Goal: Check status: Check status

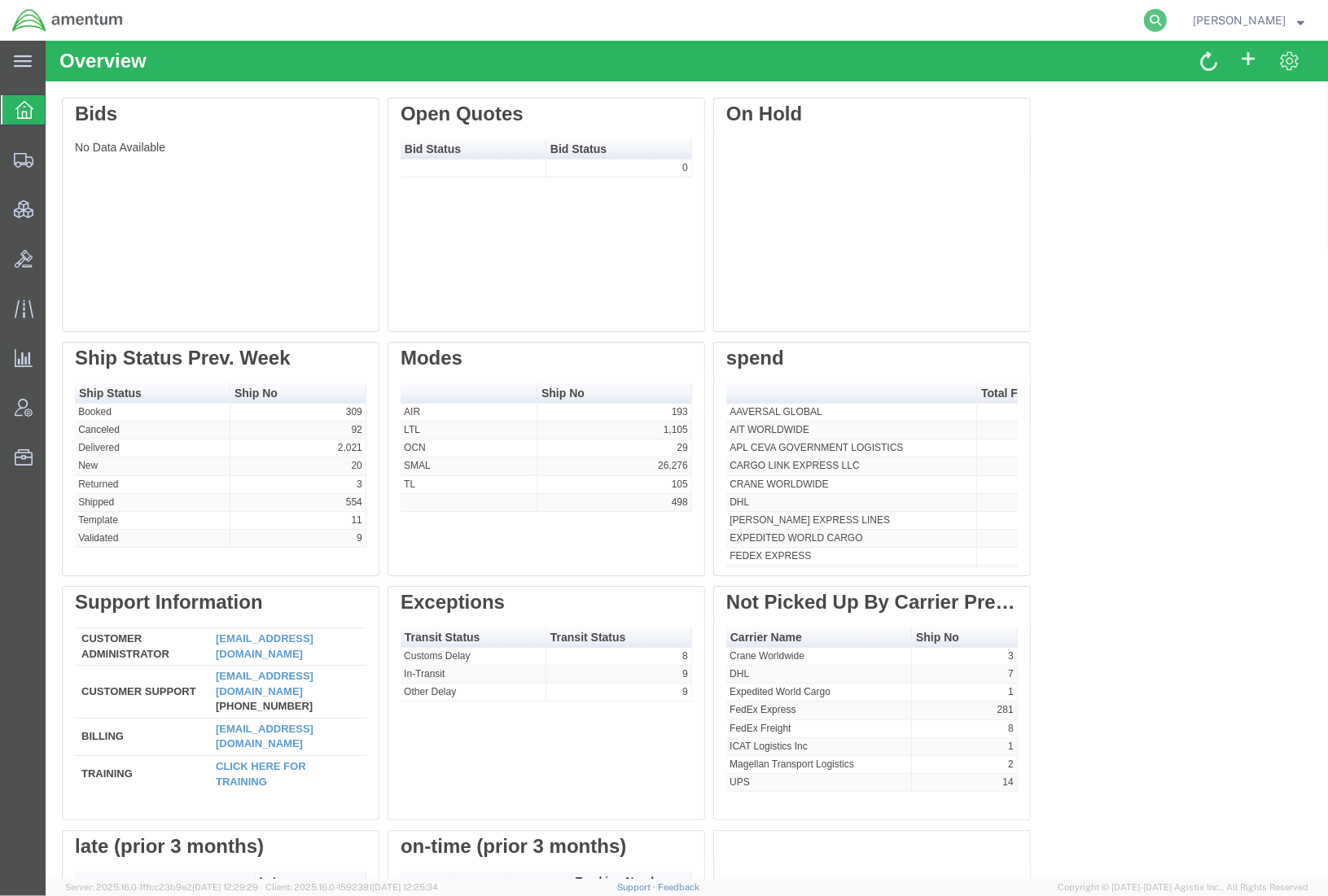
click at [1159, 22] on icon at bounding box center [1155, 20] width 23 height 23
paste input "56471817"
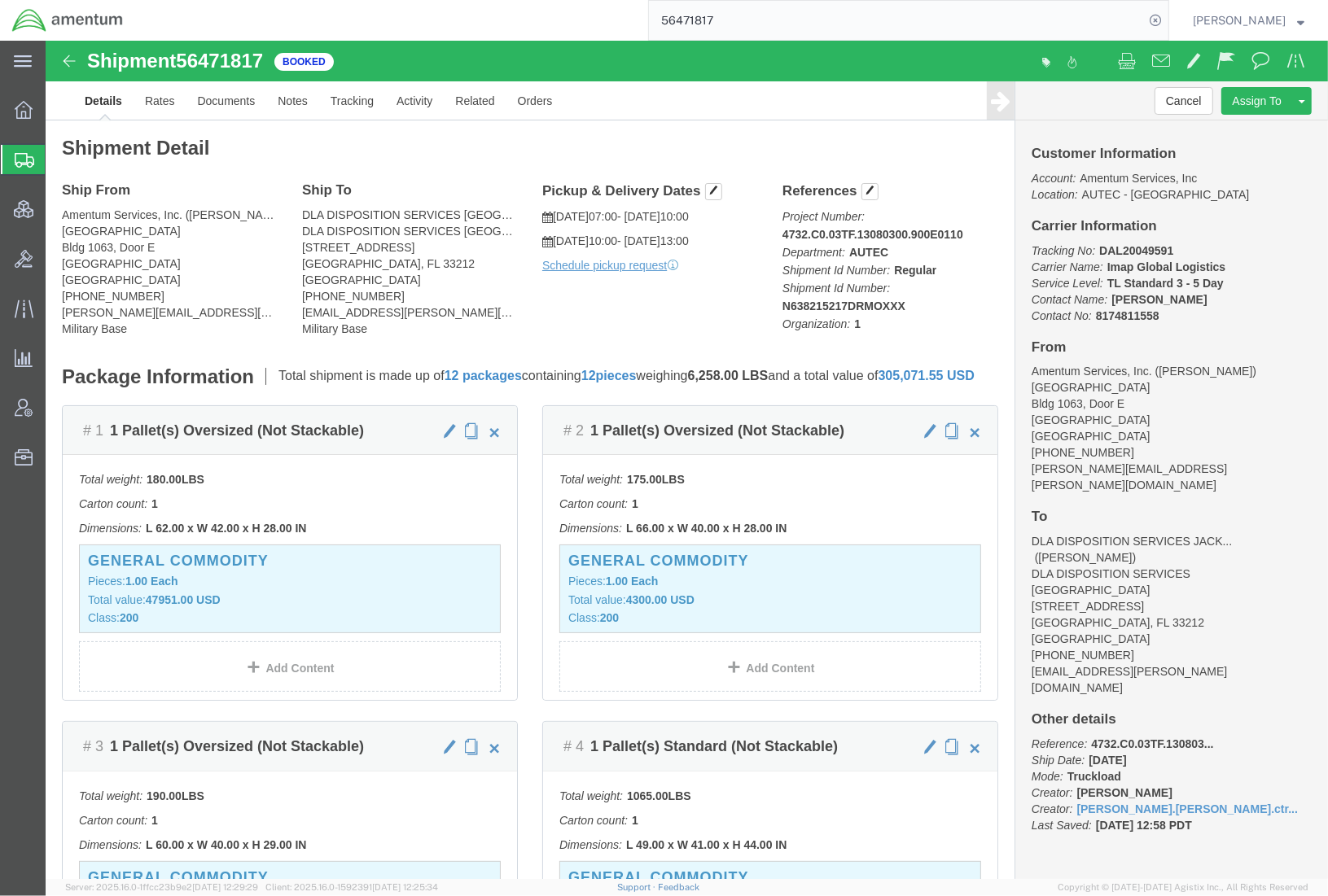
drag, startPoint x: 916, startPoint y: 28, endPoint x: 449, endPoint y: -4, distance: 468.1
click at [449, 0] on html "main_menu Created with Sketch. Collapse Menu Overview Shipments Shipment Manage…" at bounding box center [664, 448] width 1328 height 896
paste input "442060332783"
type input "442060332783"
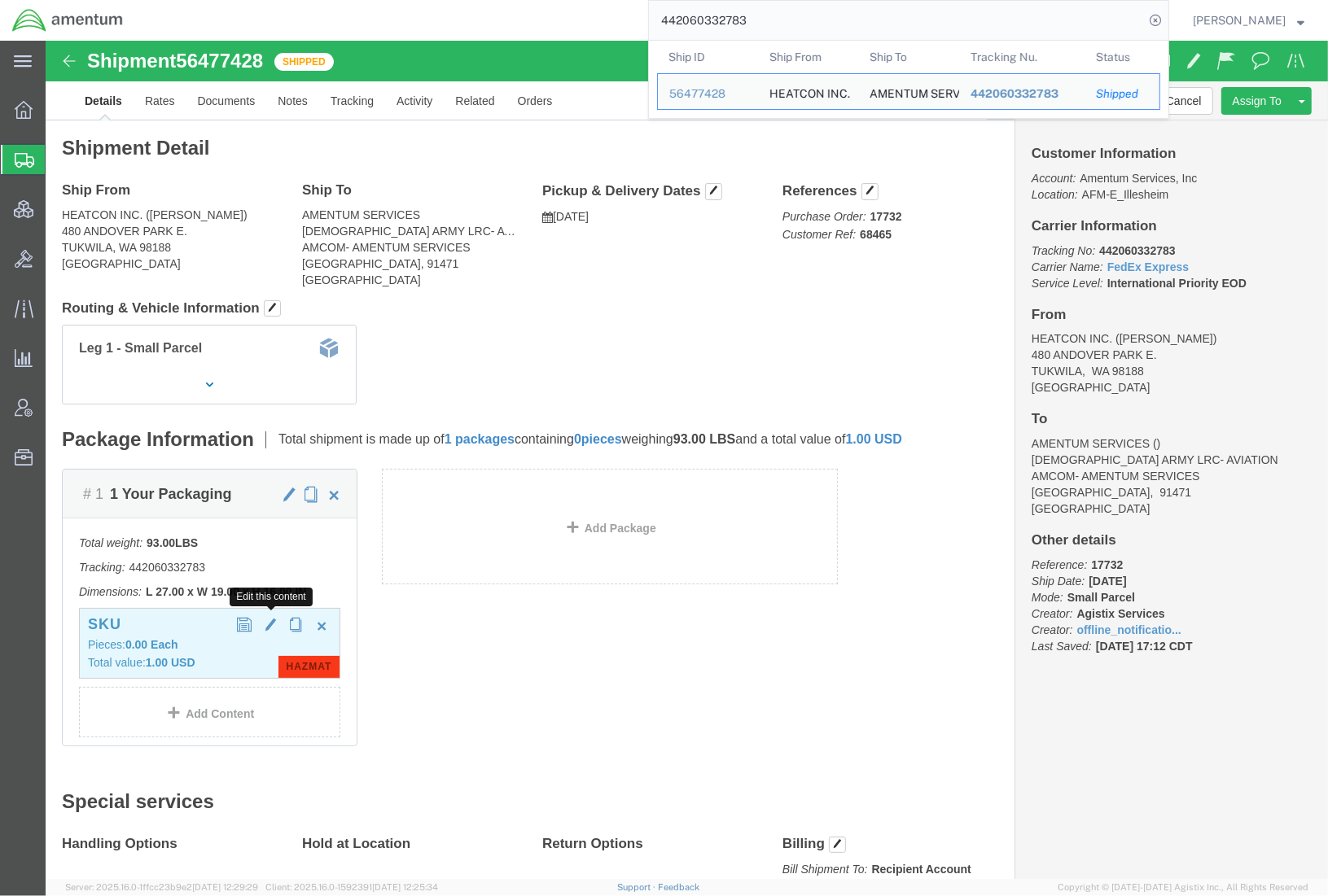
click span "button"
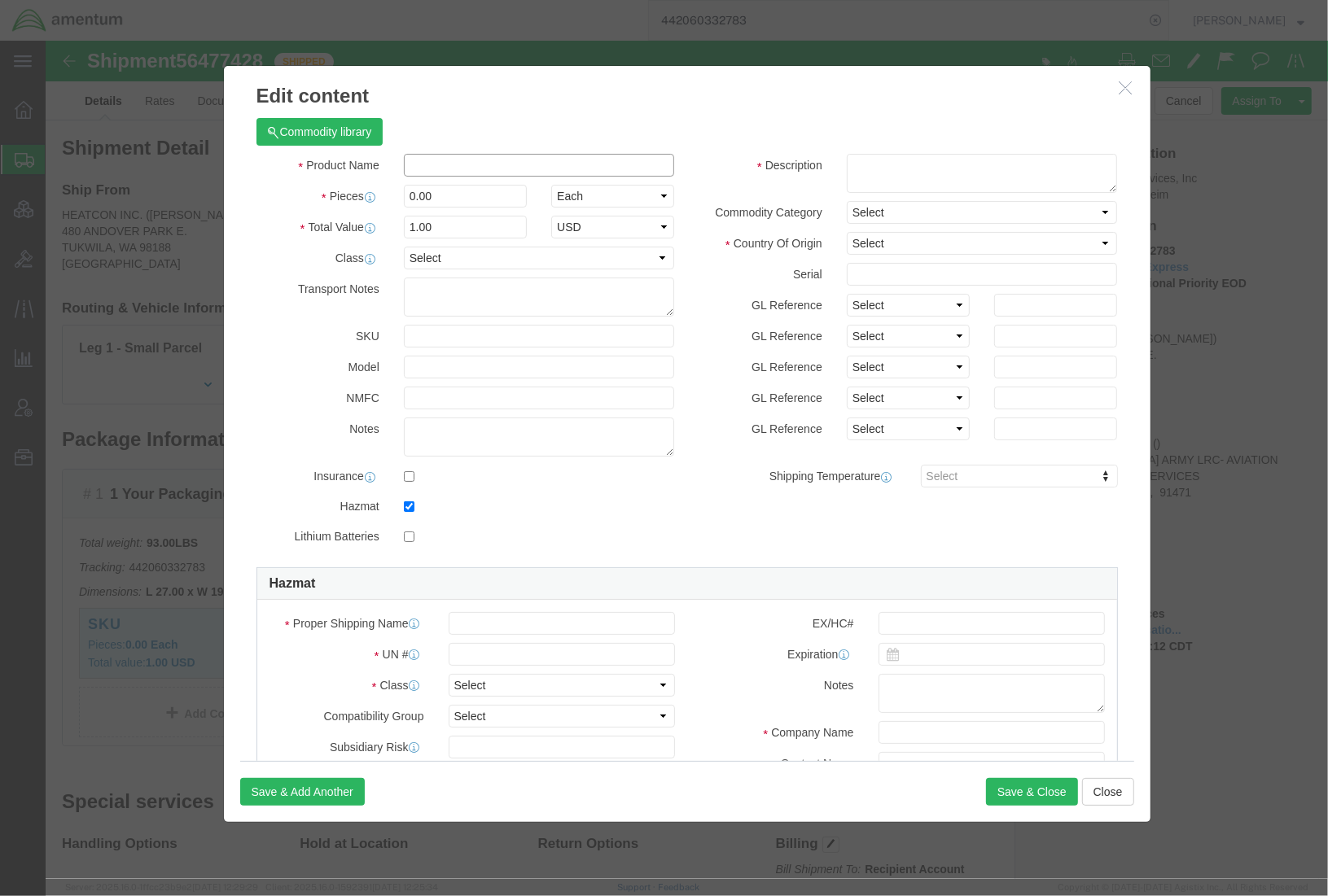
click input "text"
paste input "3M SCOTCH-WELD EC-3710 CLEAR"
type input "3M SCOTCH-WELD EC-3710 CLEAR"
drag, startPoint x: 441, startPoint y: 152, endPoint x: 155, endPoint y: 139, distance: 286.3
click div "Edit content Commodity library Product Name 3M SCOTCH-WELD EC-3710 CLEAR Pieces…"
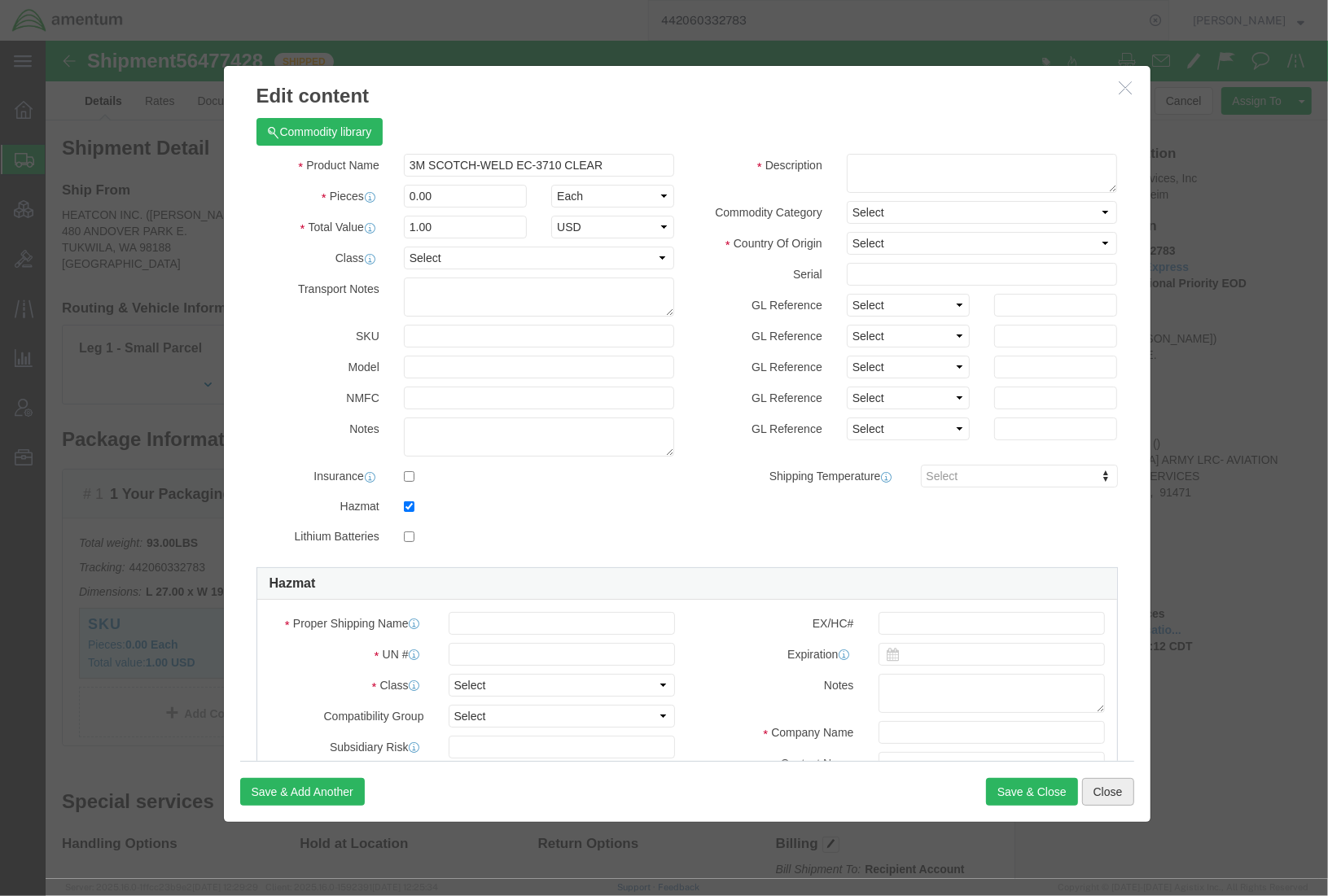
click button "Close"
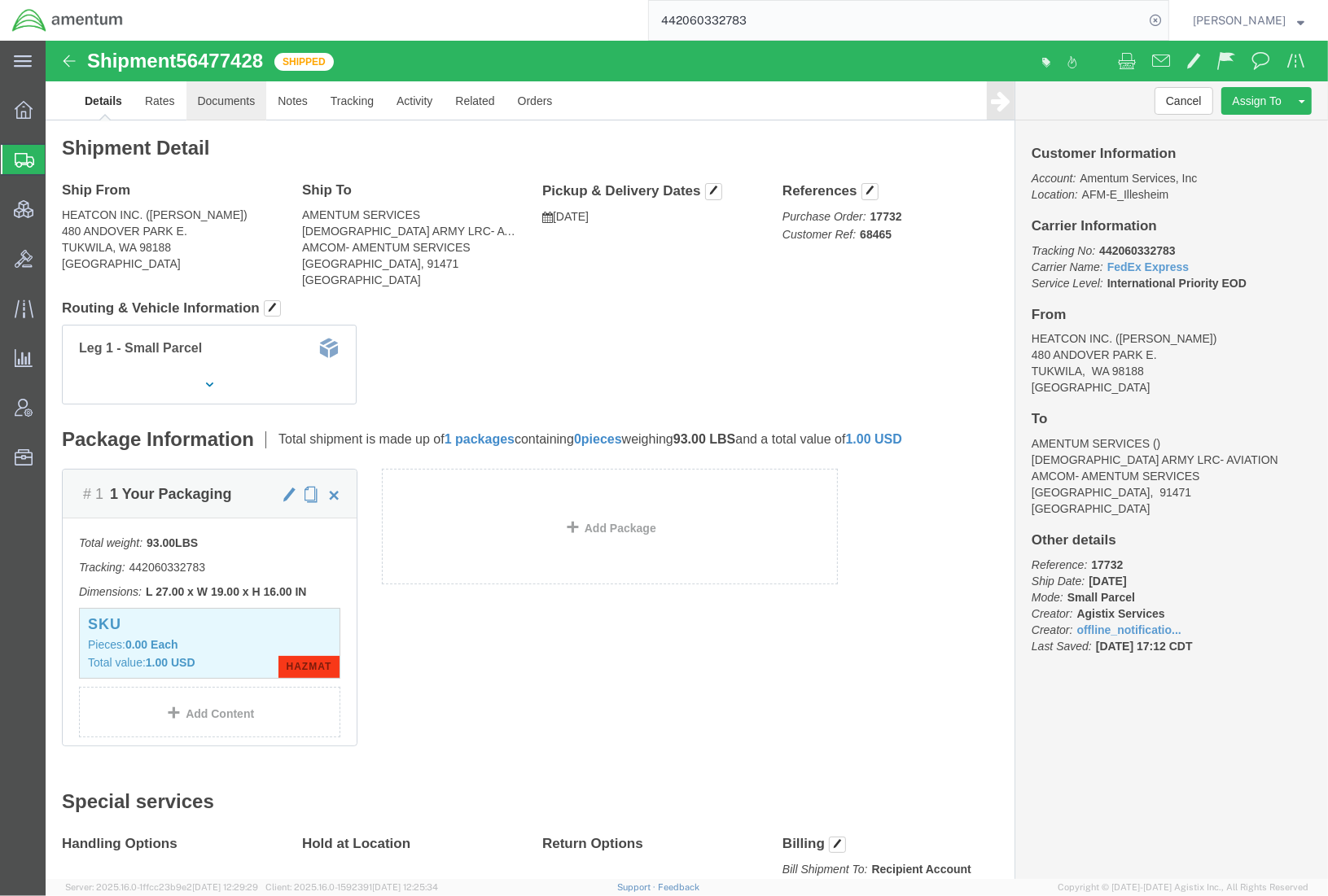
click link "Documents"
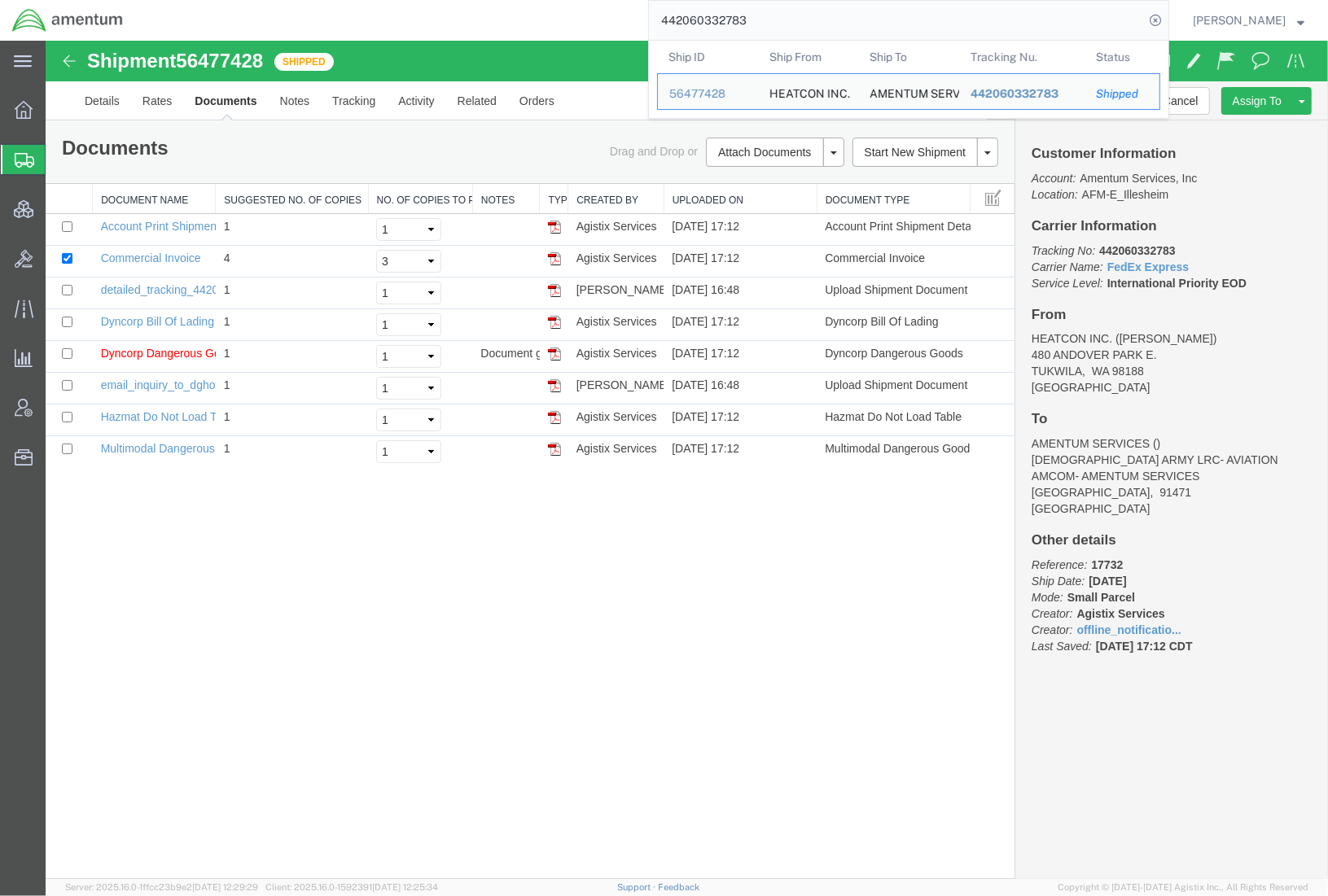
drag, startPoint x: 753, startPoint y: 21, endPoint x: 315, endPoint y: -30, distance: 441.0
click at [315, 0] on html "main_menu Created with Sketch. Collapse Menu Overview Shipments Shipment Manage…" at bounding box center [664, 448] width 1328 height 896
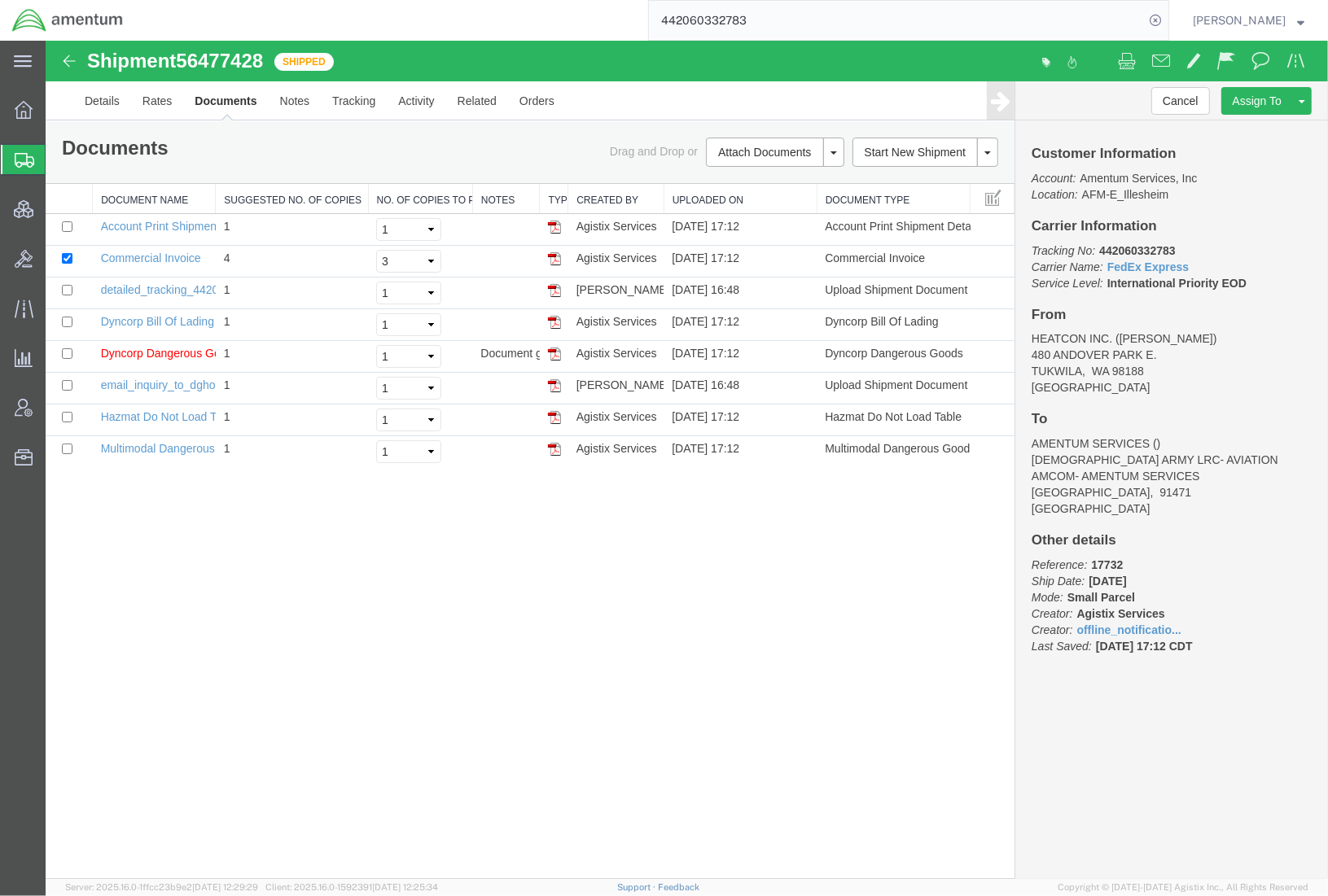
paste input "56425519"
type input "56425519"
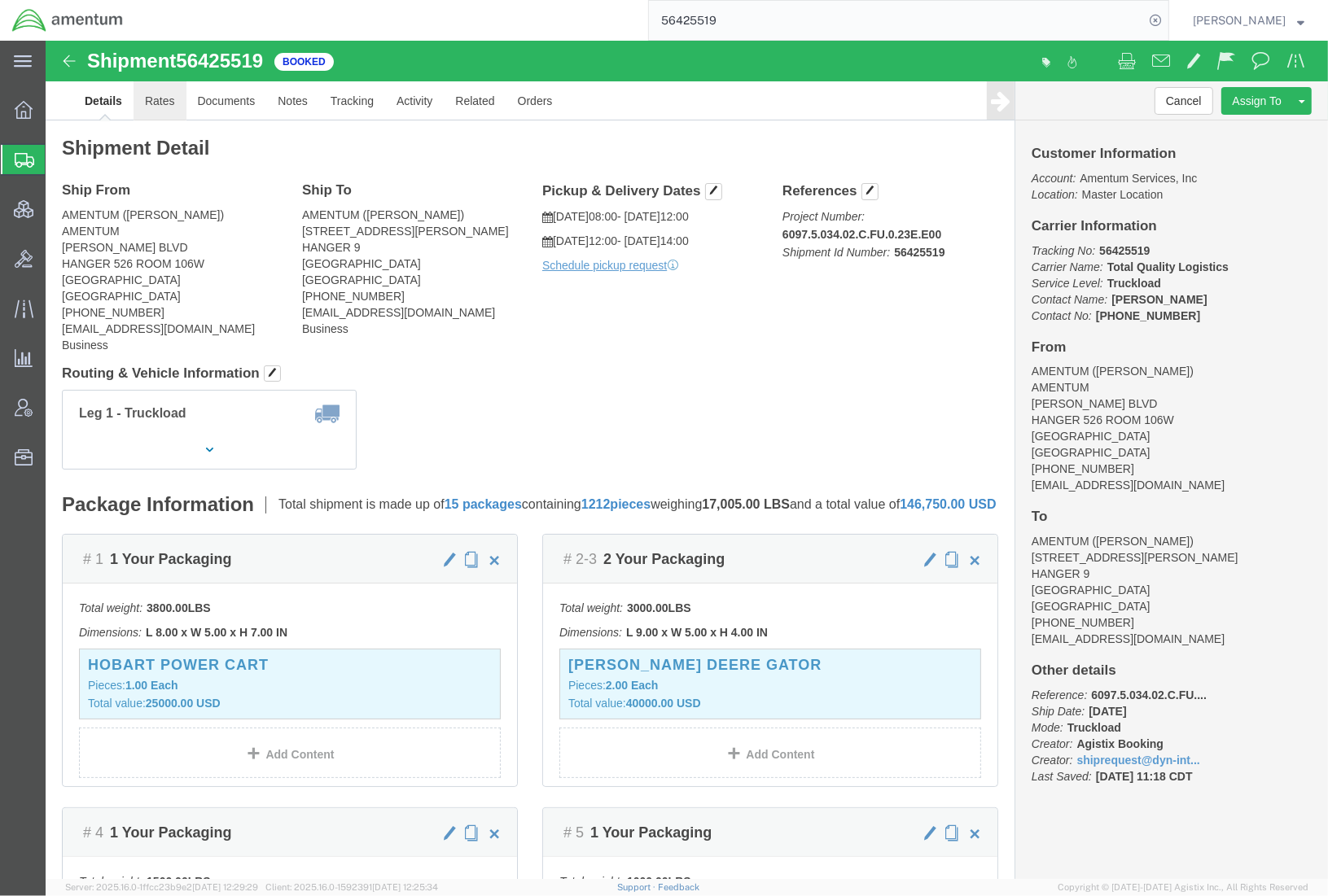
click link "Rates"
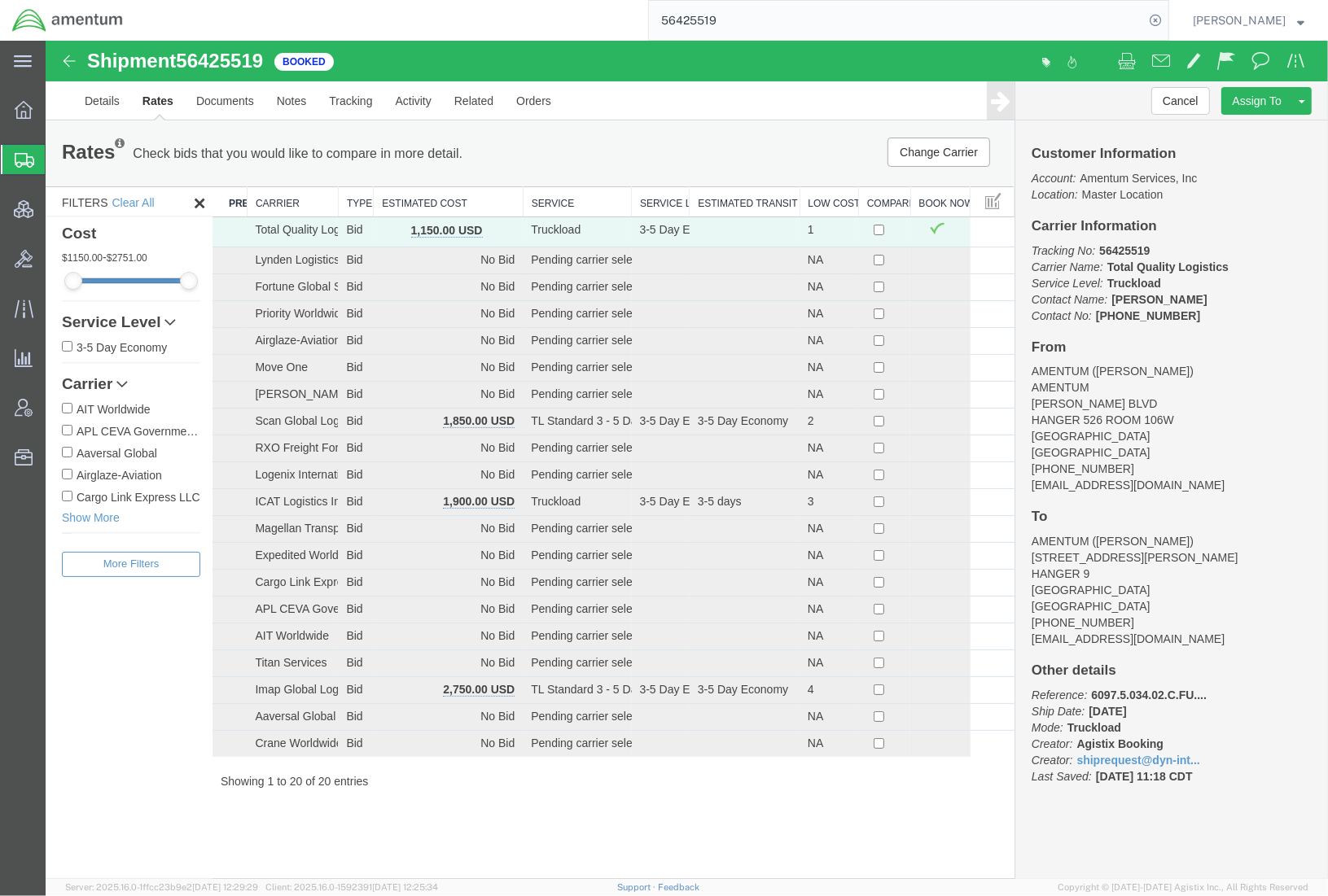
drag, startPoint x: 122, startPoint y: 734, endPoint x: 197, endPoint y: 568, distance: 182.2
click at [122, 734] on div "Filters Clear All Cost 1150.00 - 2751.00 Service Level 3-5 Day Economy Transit …" at bounding box center [128, 533] width 167 height 693
click at [305, 104] on link "Notes" at bounding box center [291, 101] width 53 height 39
